Goal: Information Seeking & Learning: Check status

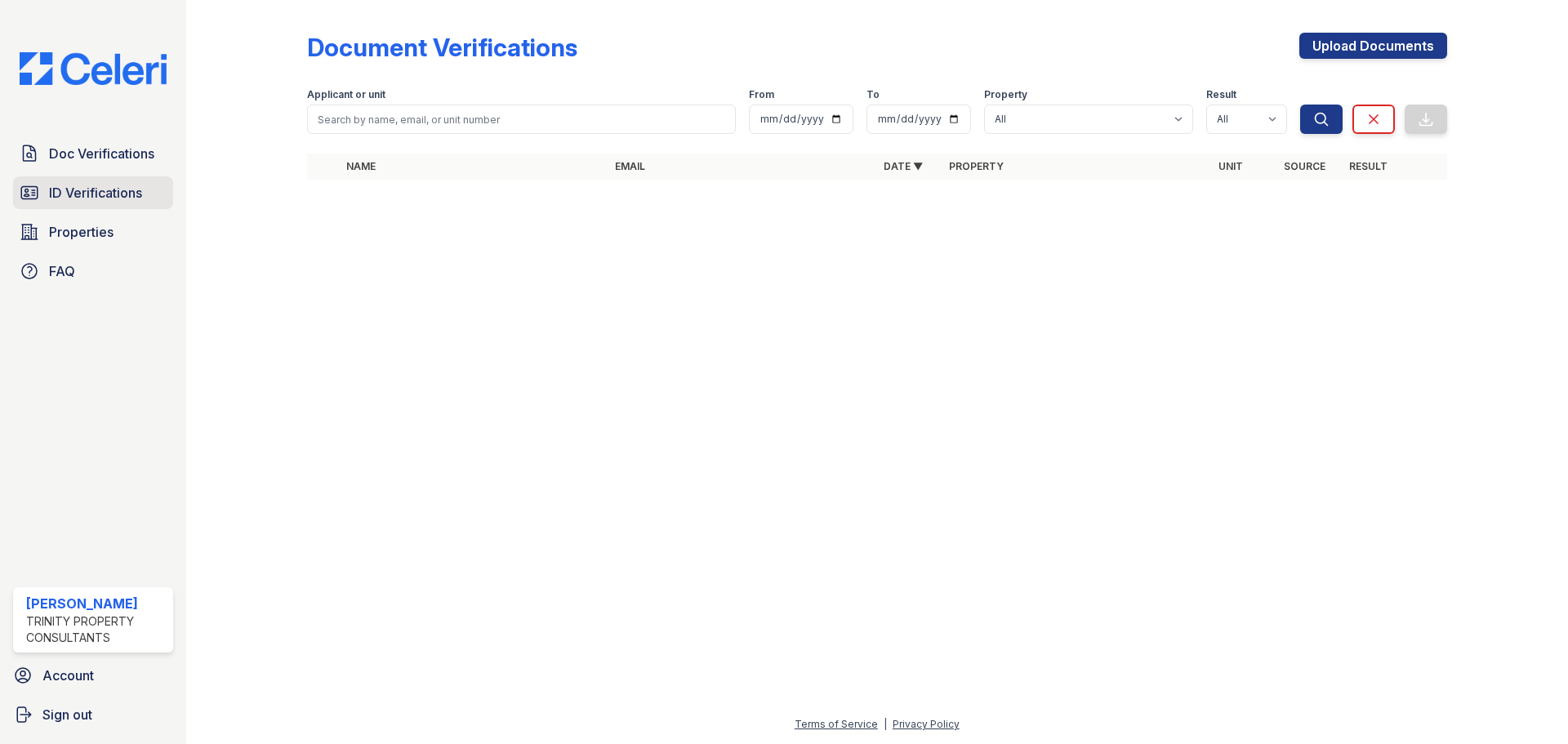
click at [47, 205] on link "ID Verifications" at bounding box center [93, 192] width 160 height 32
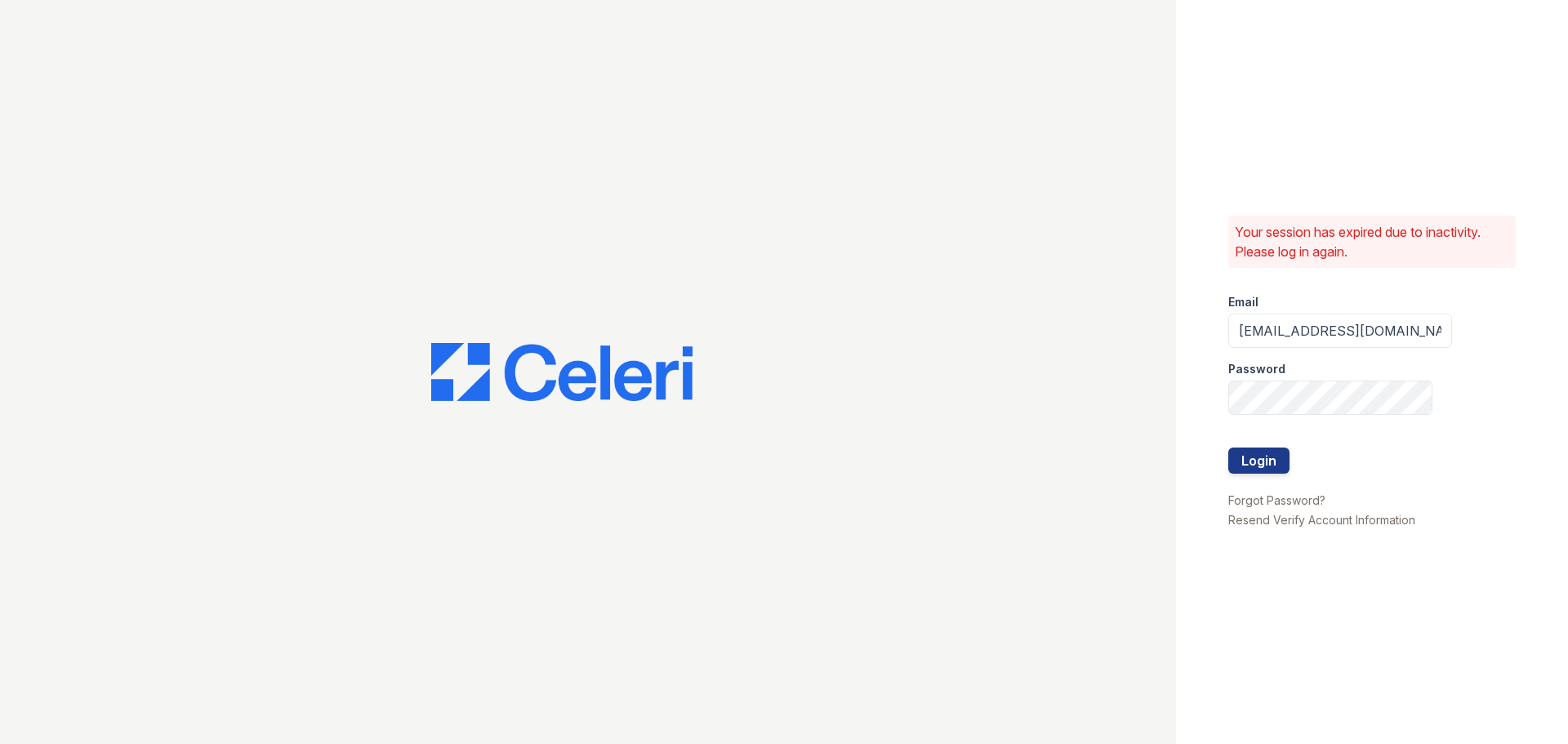
drag, startPoint x: 397, startPoint y: 127, endPoint x: 419, endPoint y: 122, distance: 22.6
click at [419, 122] on div at bounding box center [588, 372] width 1177 height 744
click at [1273, 474] on div at bounding box center [1340, 482] width 224 height 17
click at [1272, 462] on button "Login" at bounding box center [1259, 460] width 62 height 26
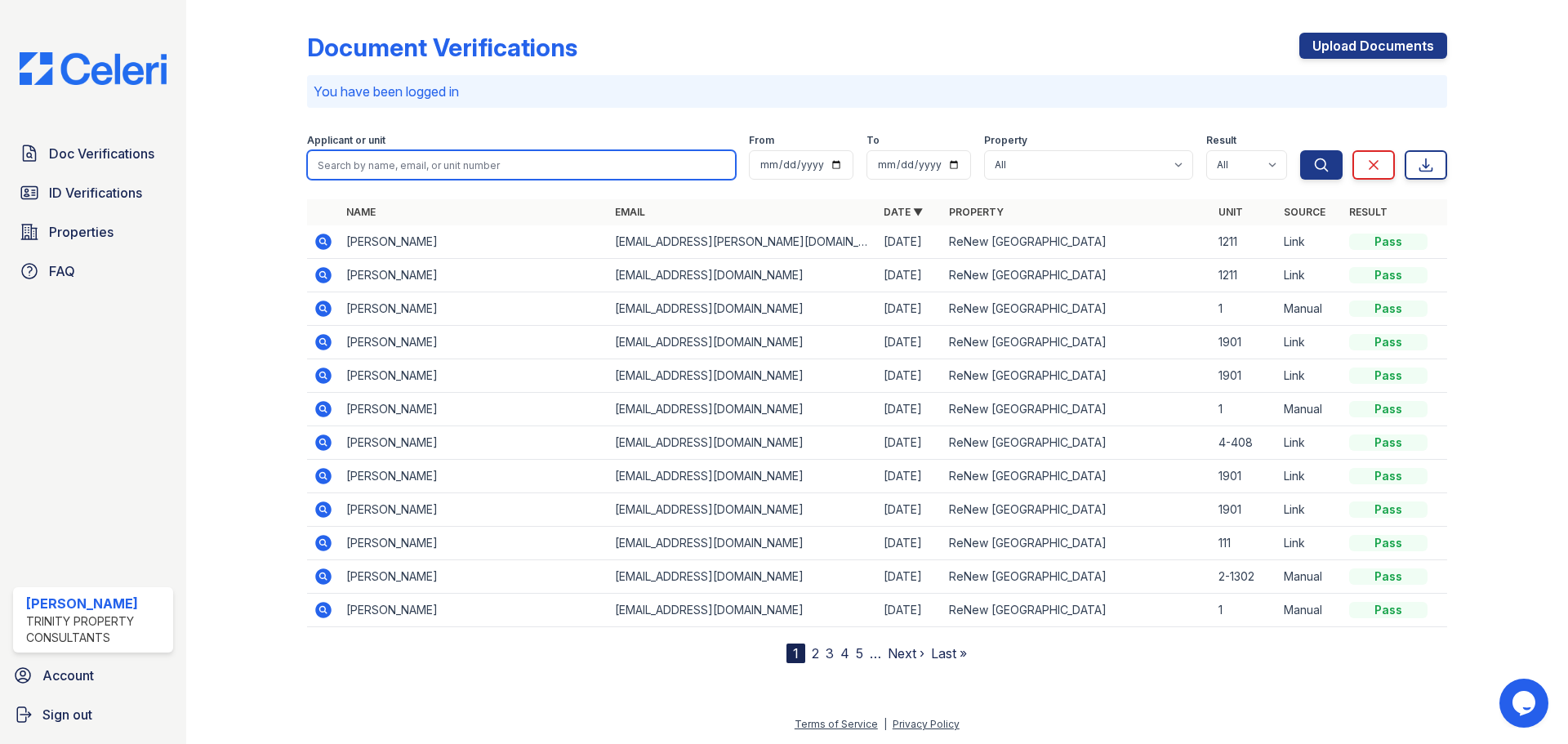
click at [504, 174] on input "search" at bounding box center [522, 165] width 429 height 29
type input "[PERSON_NAME]"
click at [1300, 150] on button "Search" at bounding box center [1321, 165] width 42 height 29
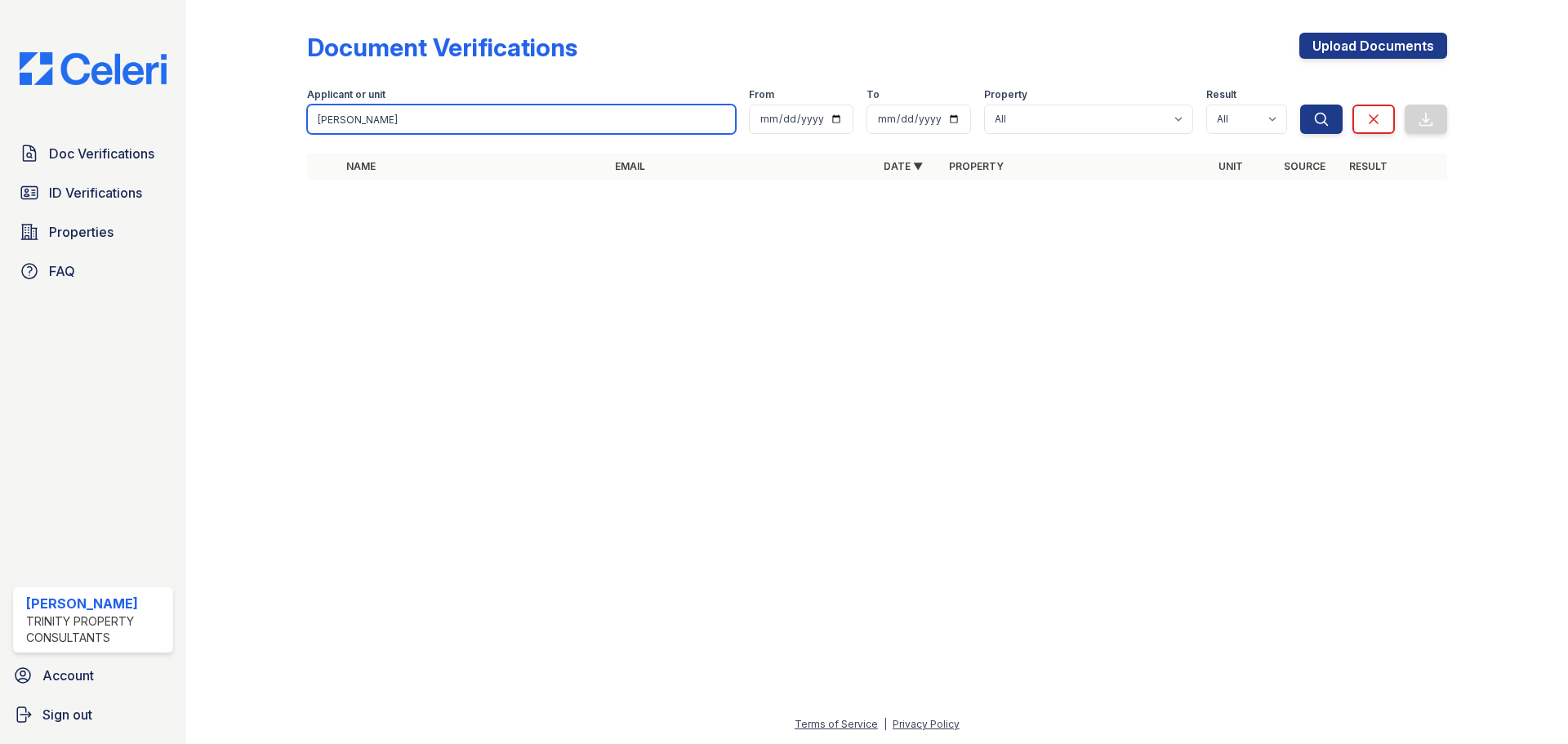
drag, startPoint x: 438, startPoint y: 125, endPoint x: 264, endPoint y: 124, distance: 174.0
click at [257, 126] on div "Document Verifications Upload Documents Filter Applicant or unit shawn wilson F…" at bounding box center [877, 110] width 1330 height 222
type input "shawn"
click at [1300, 105] on button "Search" at bounding box center [1321, 120] width 42 height 29
drag, startPoint x: 372, startPoint y: 125, endPoint x: 18, endPoint y: 129, distance: 354.0
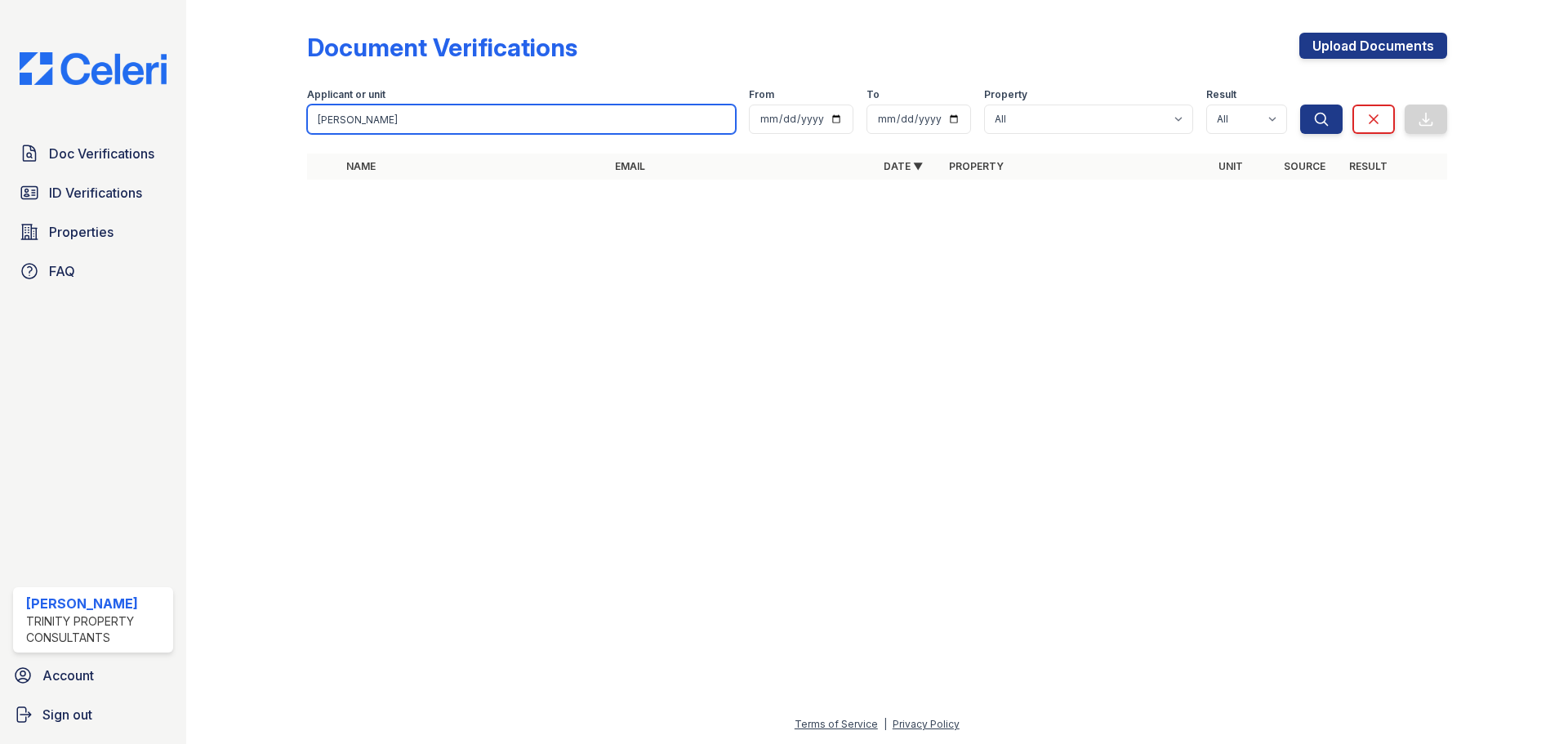
click at [64, 130] on div "Doc Verifications ID Verifications Properties FAQ Jalia Ratley Trinity Property…" at bounding box center [784, 372] width 1568 height 744
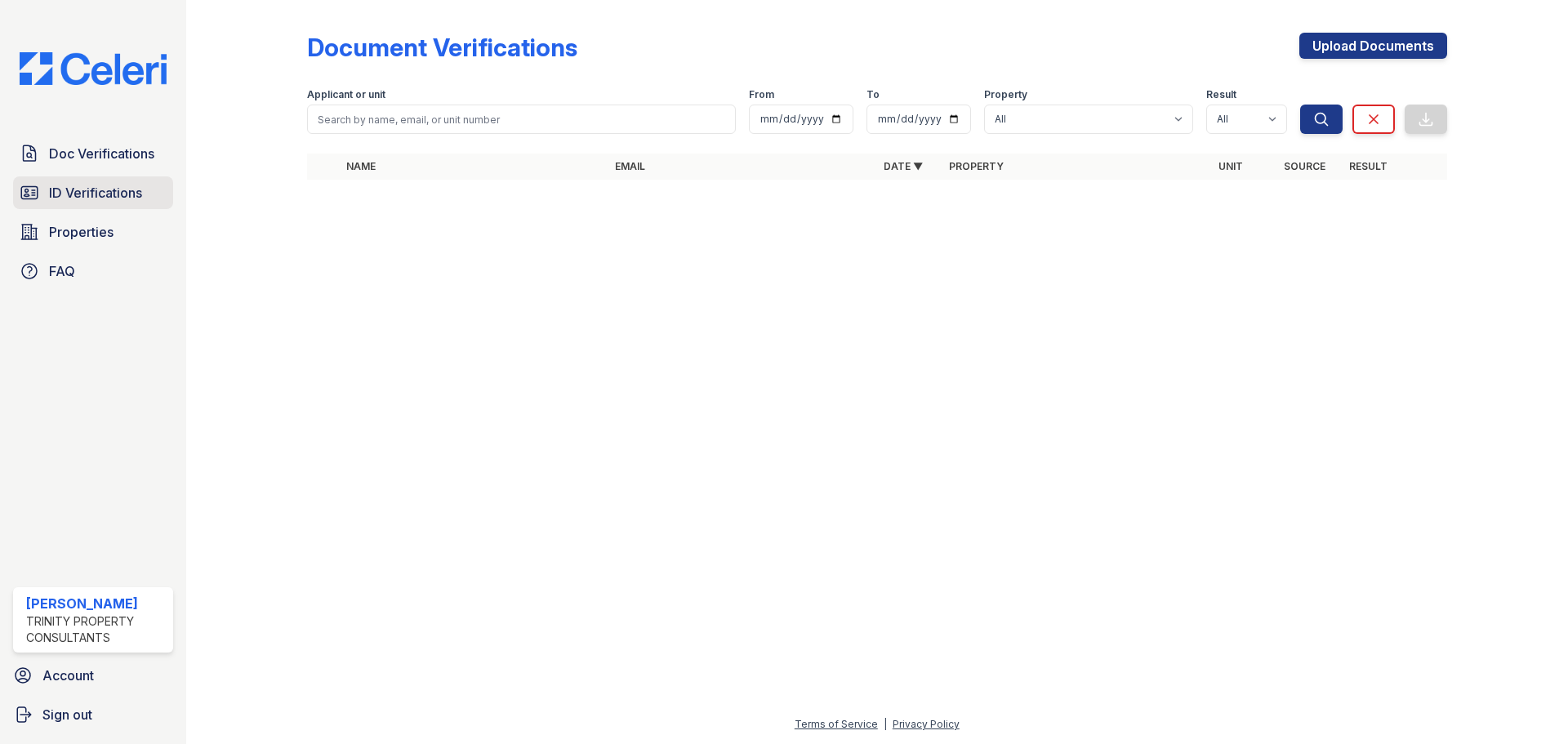
click at [76, 206] on link "ID Verifications" at bounding box center [93, 192] width 160 height 32
click at [75, 203] on link "ID Verifications" at bounding box center [93, 192] width 160 height 32
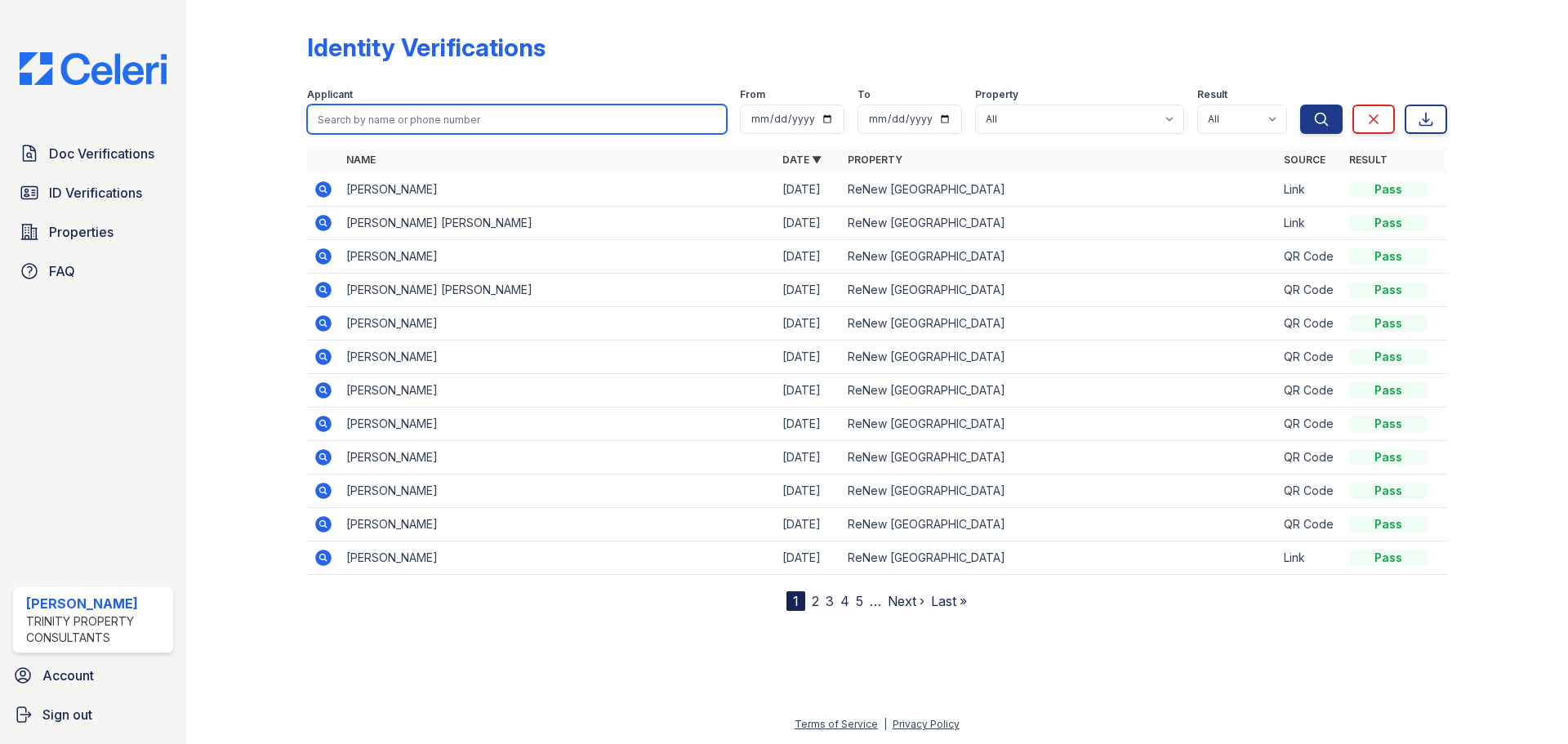
click at [362, 122] on input "search" at bounding box center [517, 120] width 420 height 29
type input "wilson"
click at [1300, 105] on button "Search" at bounding box center [1321, 120] width 42 height 29
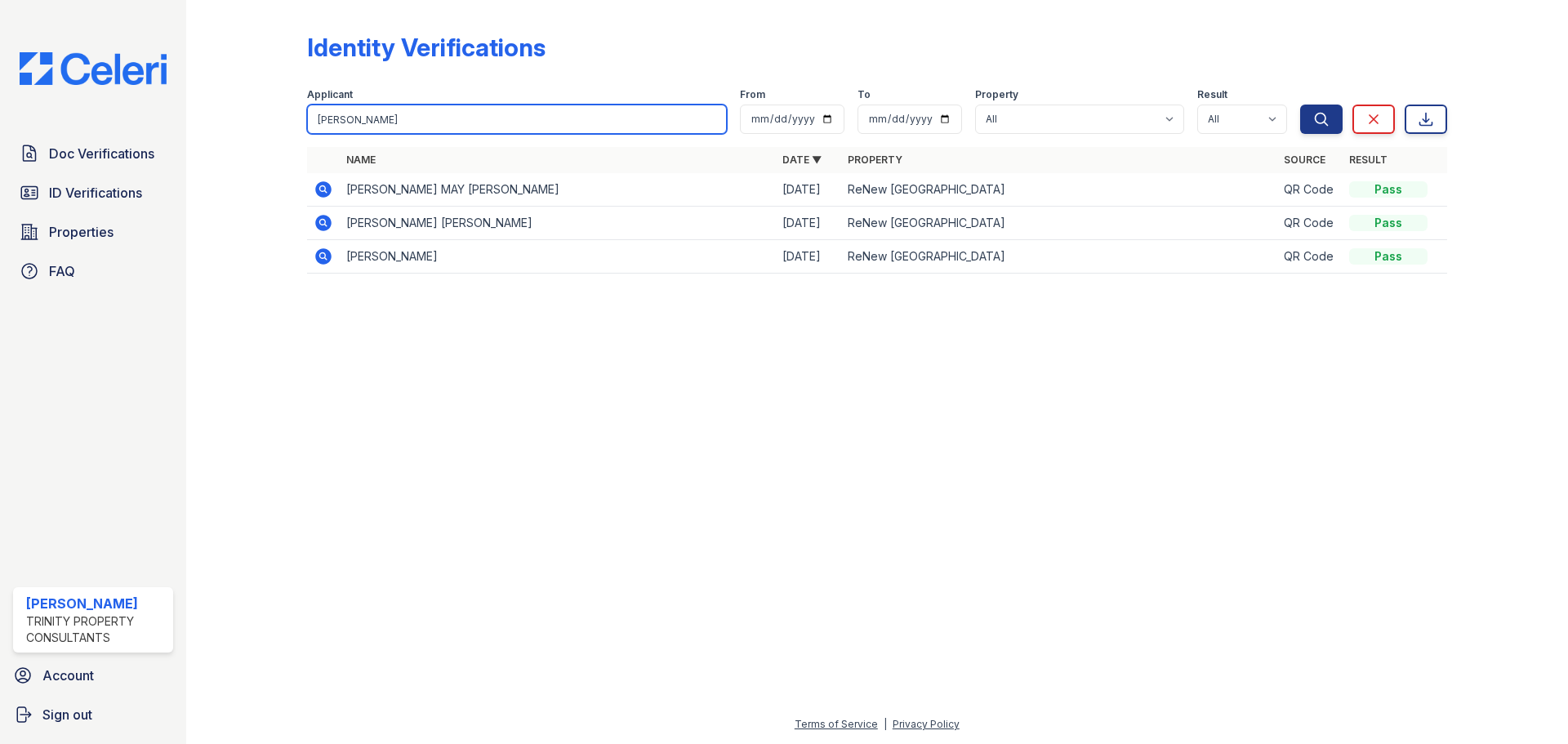
click at [394, 120] on input "wilson" at bounding box center [517, 120] width 420 height 29
drag, startPoint x: 368, startPoint y: 122, endPoint x: 0, endPoint y: 141, distance: 368.5
click at [0, 157] on div "Doc Verifications ID Verifications Properties FAQ Jalia Ratley Trinity Property…" at bounding box center [784, 372] width 1568 height 744
type input "shawn"
click at [1300, 105] on button "Search" at bounding box center [1321, 120] width 42 height 29
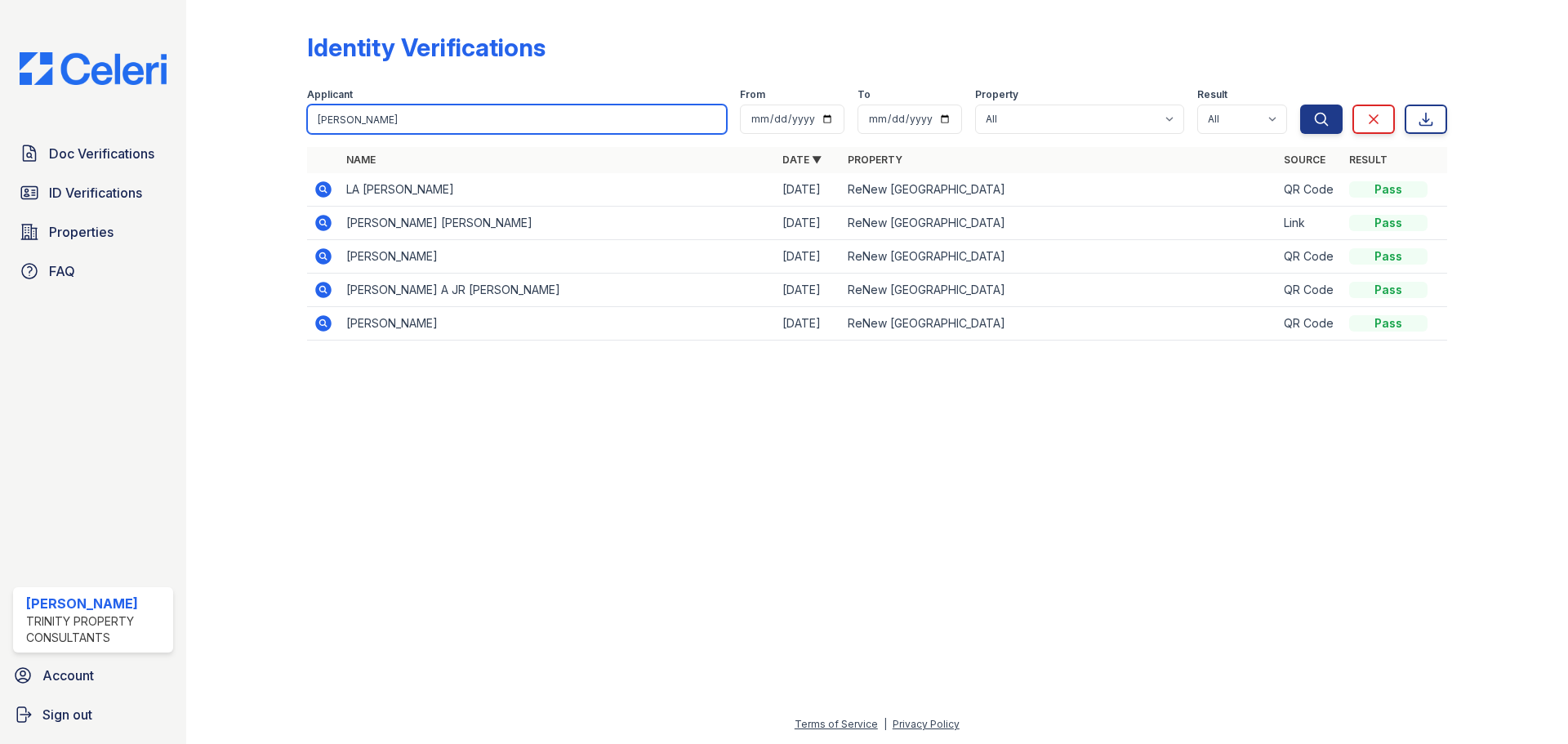
click at [543, 115] on input "shawn" at bounding box center [517, 120] width 420 height 29
type input "s"
type input "courtney"
click at [1300, 105] on button "Search" at bounding box center [1321, 120] width 42 height 29
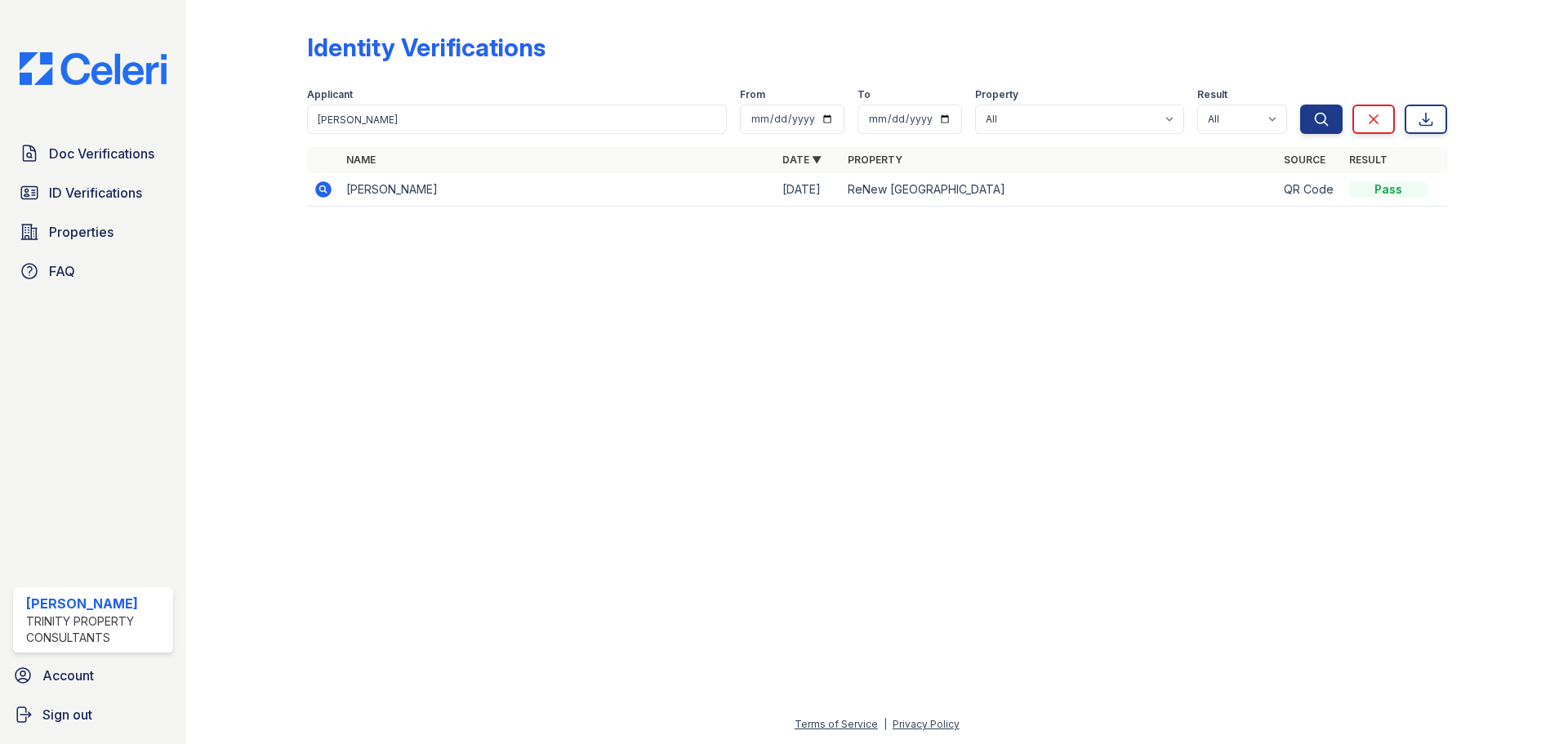
click at [324, 194] on icon at bounding box center [323, 190] width 17 height 17
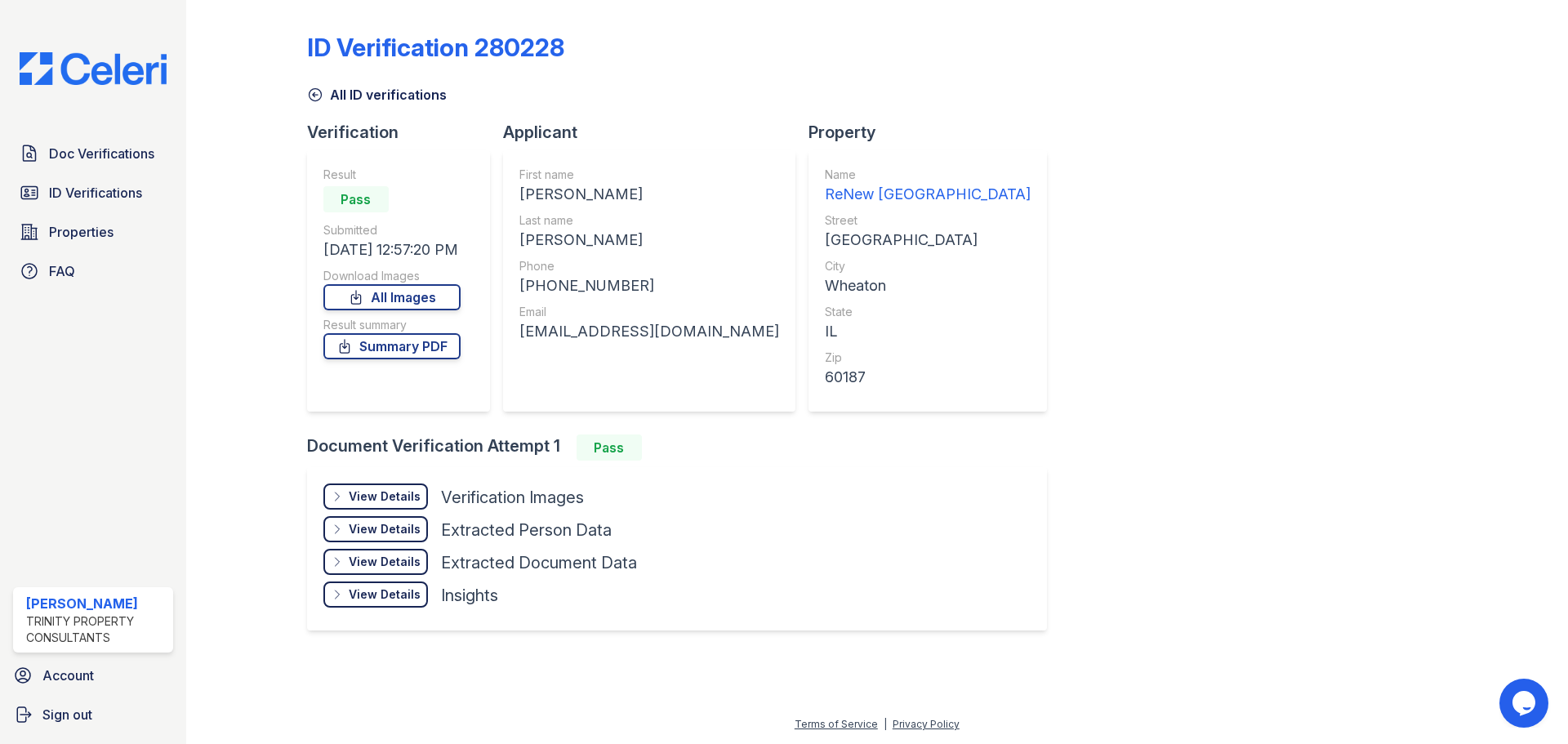
click at [399, 524] on div "View Details" at bounding box center [385, 529] width 72 height 17
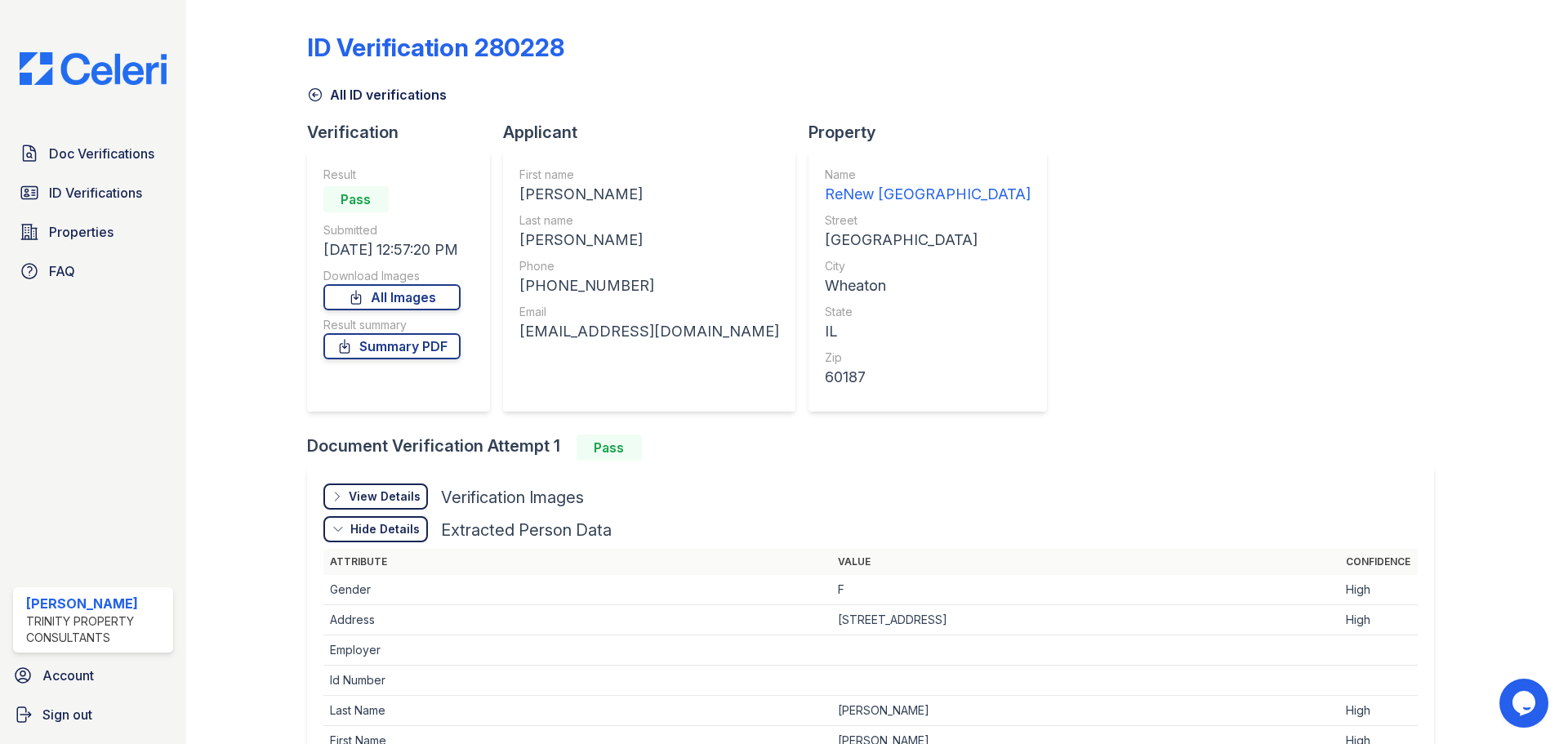
click at [399, 495] on div "View Details" at bounding box center [385, 497] width 72 height 17
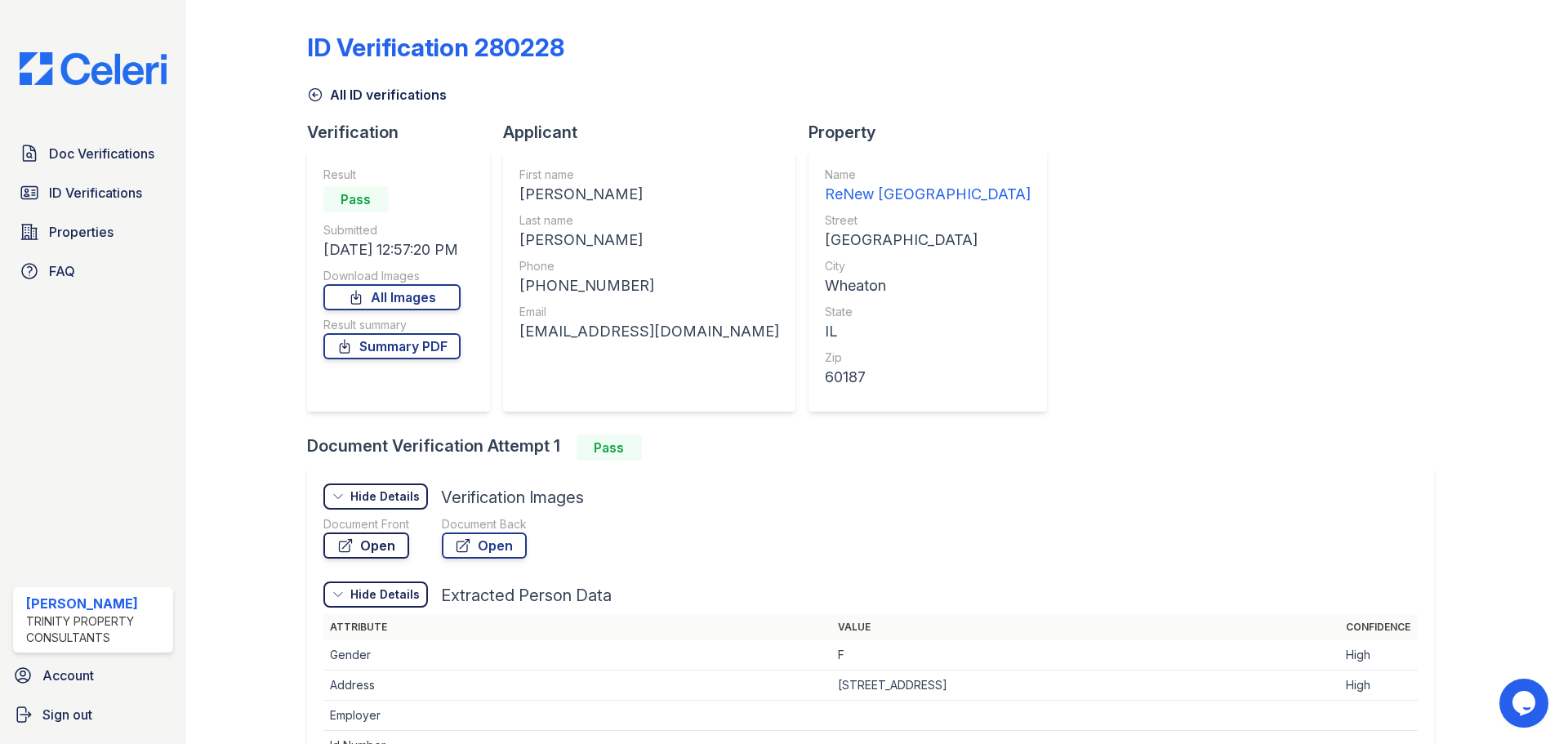
click at [388, 546] on link "Open" at bounding box center [366, 545] width 86 height 26
click at [317, 96] on icon at bounding box center [316, 95] width 17 height 17
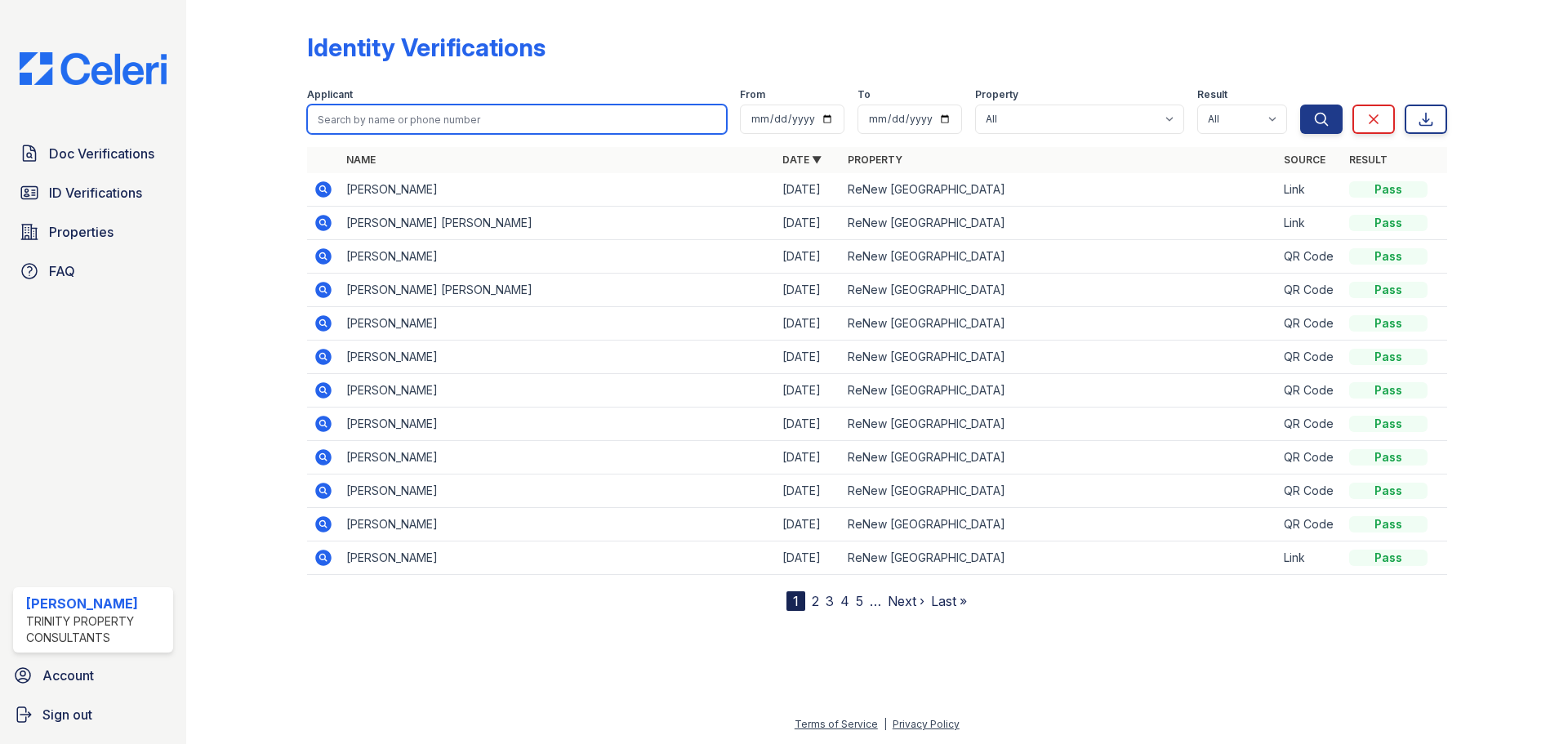
click at [428, 119] on input "search" at bounding box center [517, 120] width 420 height 29
type input "[PERSON_NAME]"
click at [1300, 105] on button "Search" at bounding box center [1321, 120] width 42 height 29
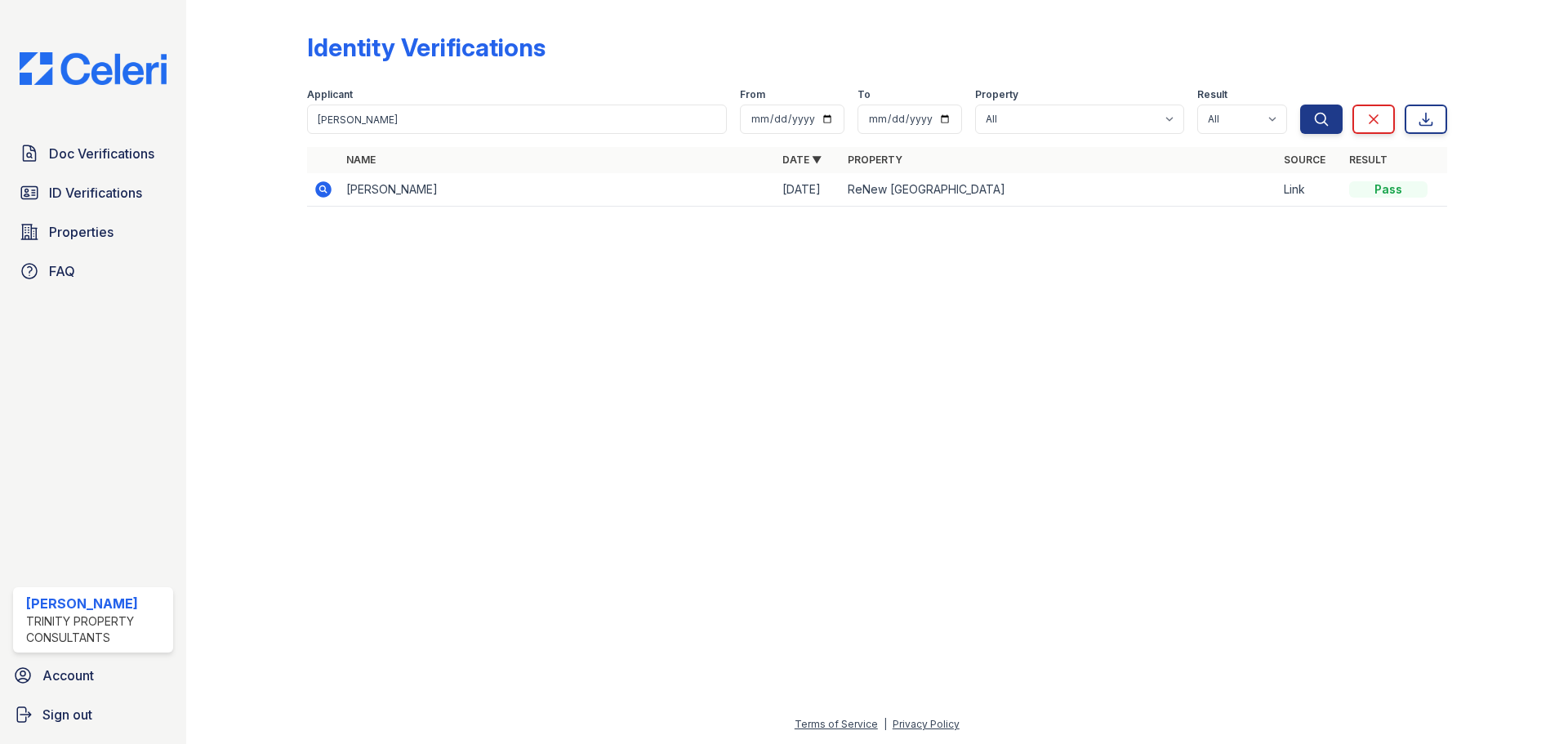
click at [334, 192] on td at bounding box center [323, 190] width 32 height 33
click at [322, 188] on icon at bounding box center [322, 188] width 4 height 4
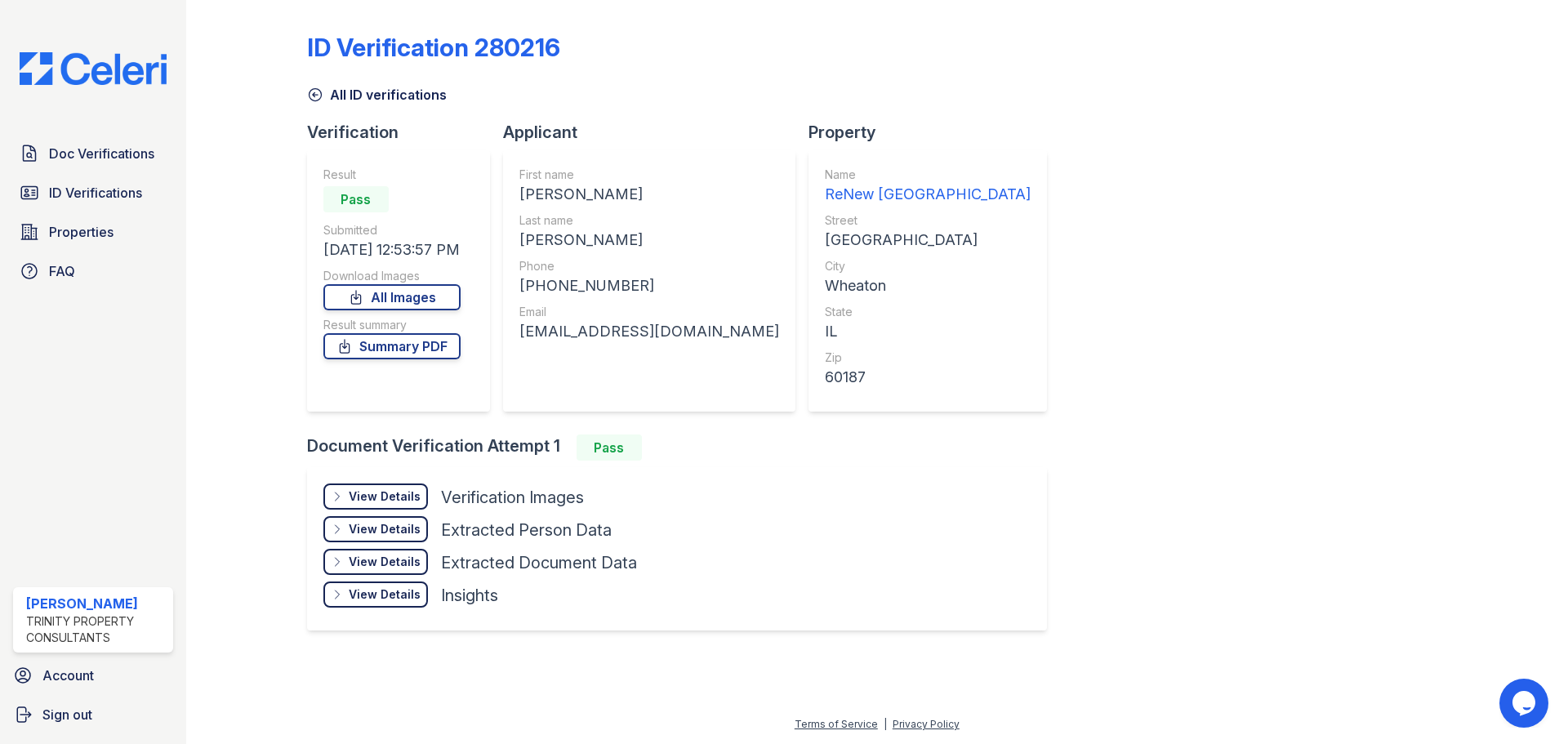
click at [393, 502] on div "View Details" at bounding box center [385, 497] width 72 height 17
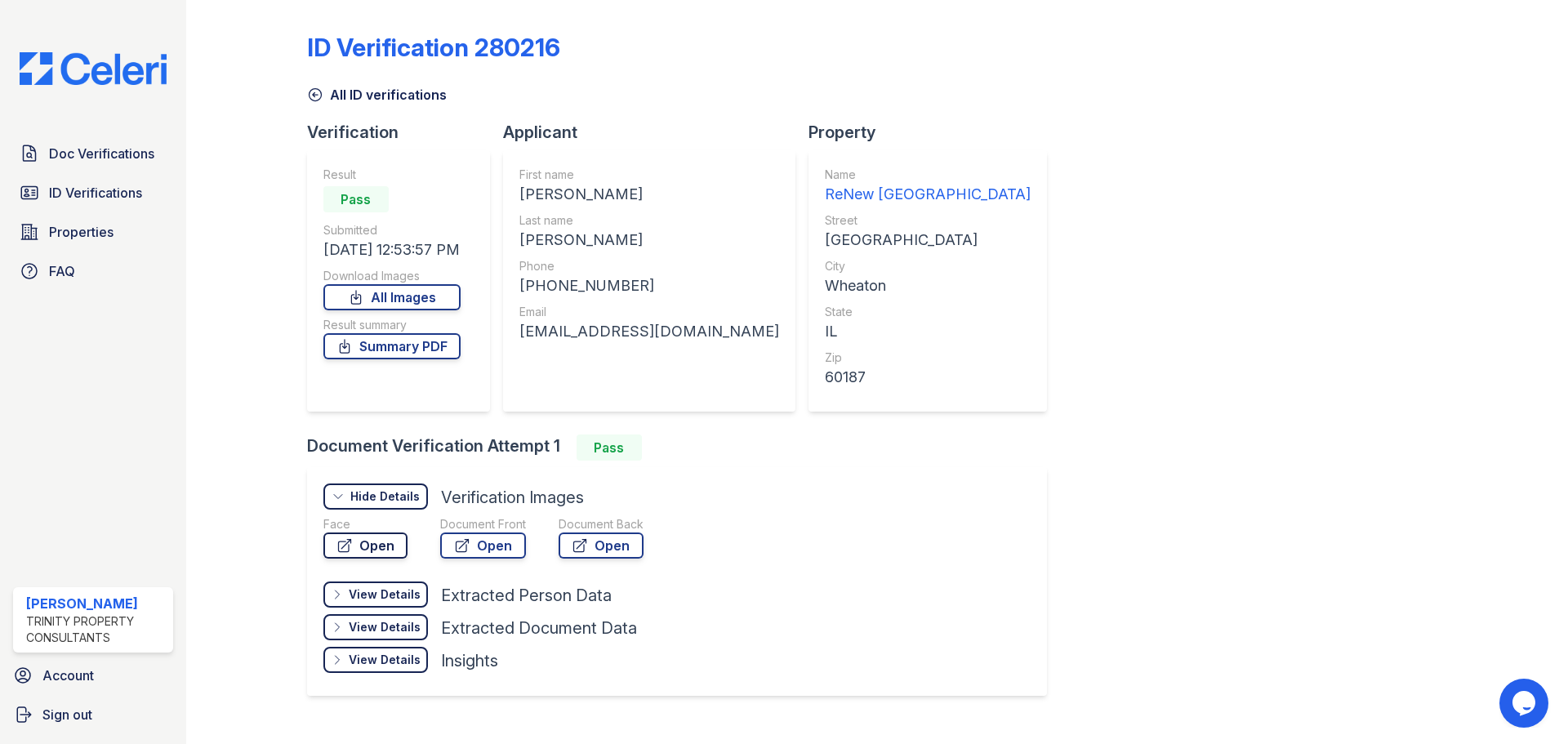
click at [378, 545] on link "Open" at bounding box center [365, 545] width 84 height 26
